Goal: Information Seeking & Learning: Check status

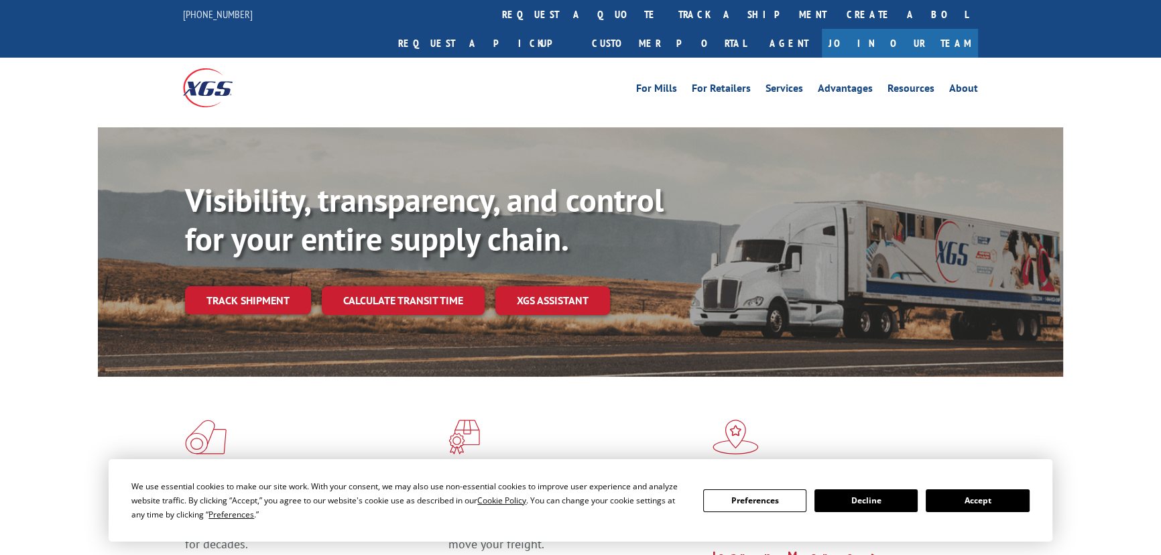
click at [1000, 492] on button "Accept" at bounding box center [977, 500] width 103 height 23
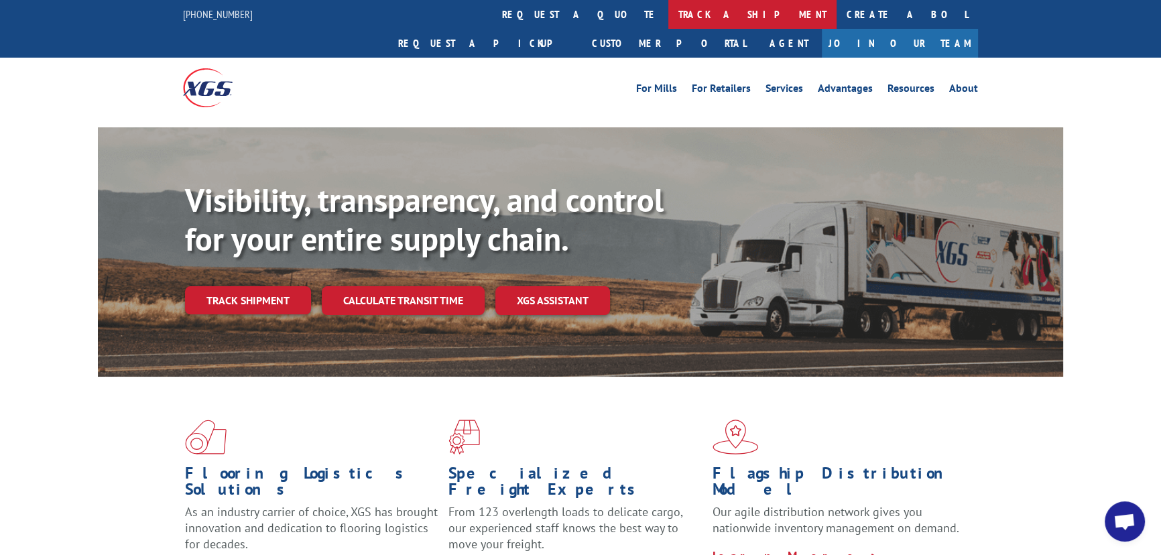
click at [669, 10] on link "track a shipment" at bounding box center [753, 14] width 168 height 29
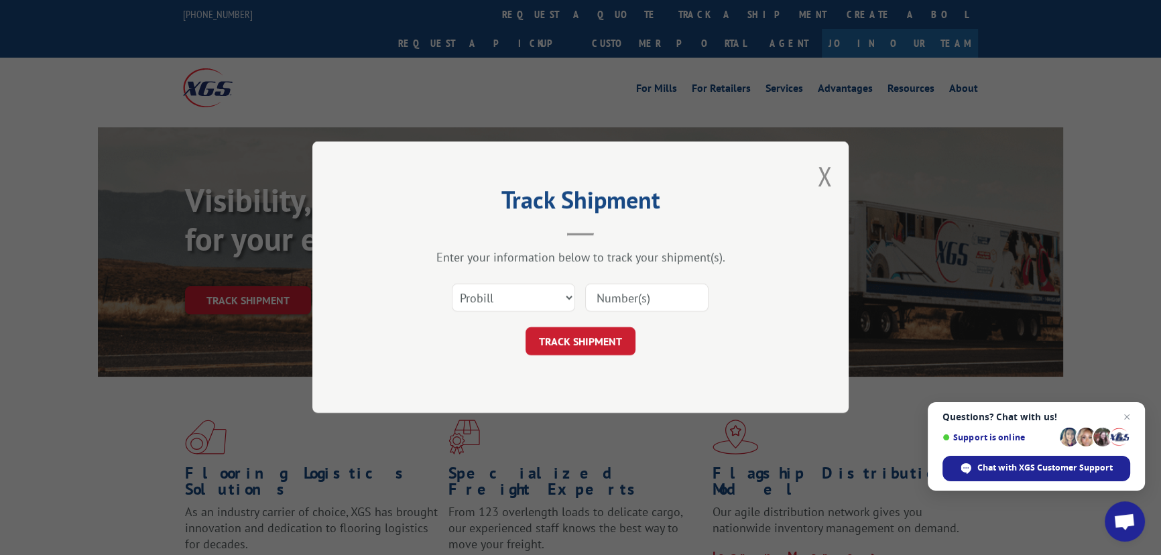
click at [522, 290] on div "Select category... Probill BOL PO" at bounding box center [514, 298] width 122 height 31
click at [505, 302] on select "Select category... Probill BOL PO" at bounding box center [513, 298] width 123 height 28
select select "bol"
click at [452, 284] on select "Select category... Probill BOL PO" at bounding box center [513, 298] width 123 height 28
click at [665, 295] on input at bounding box center [646, 298] width 123 height 28
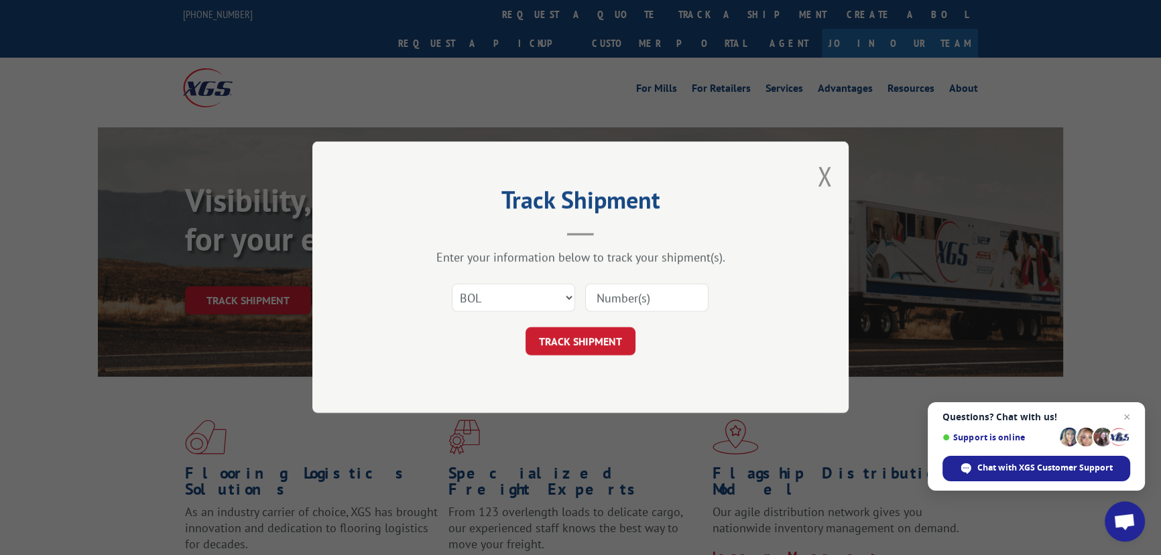
paste input "5266602"
type input "5266602"
click at [605, 347] on button "TRACK SHIPMENT" at bounding box center [581, 342] width 110 height 28
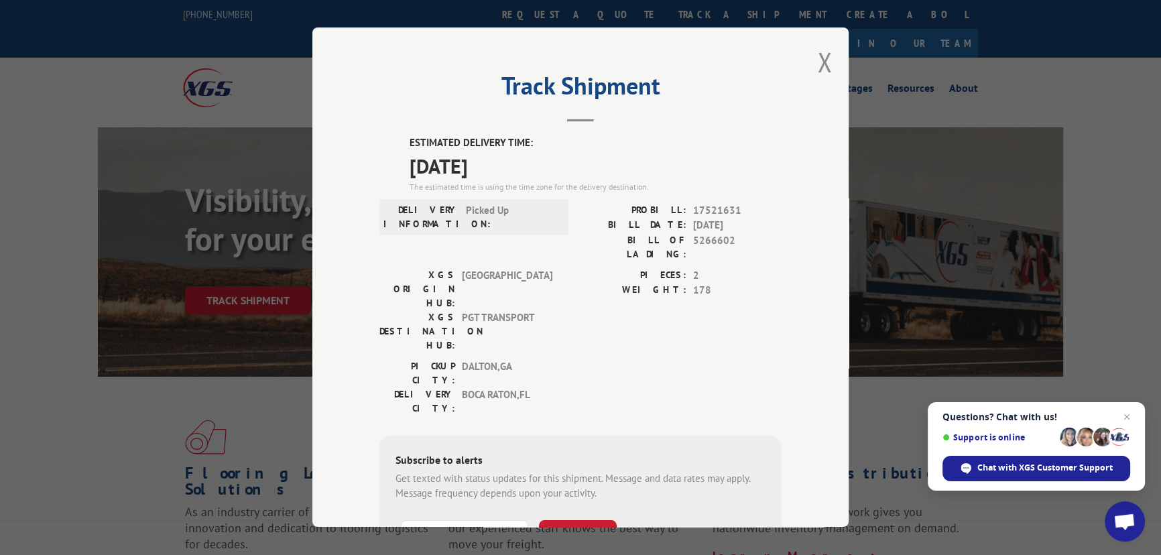
drag, startPoint x: 407, startPoint y: 136, endPoint x: 561, endPoint y: 174, distance: 158.2
click at [561, 174] on div "ESTIMATED DELIVERY TIME: [DATE] The estimated time is using the time zone for t…" at bounding box center [596, 164] width 372 height 58
copy div "ESTIMATED DELIVERY TIME: [DATE]"
click at [681, 112] on header "Track Shipment" at bounding box center [581, 99] width 402 height 46
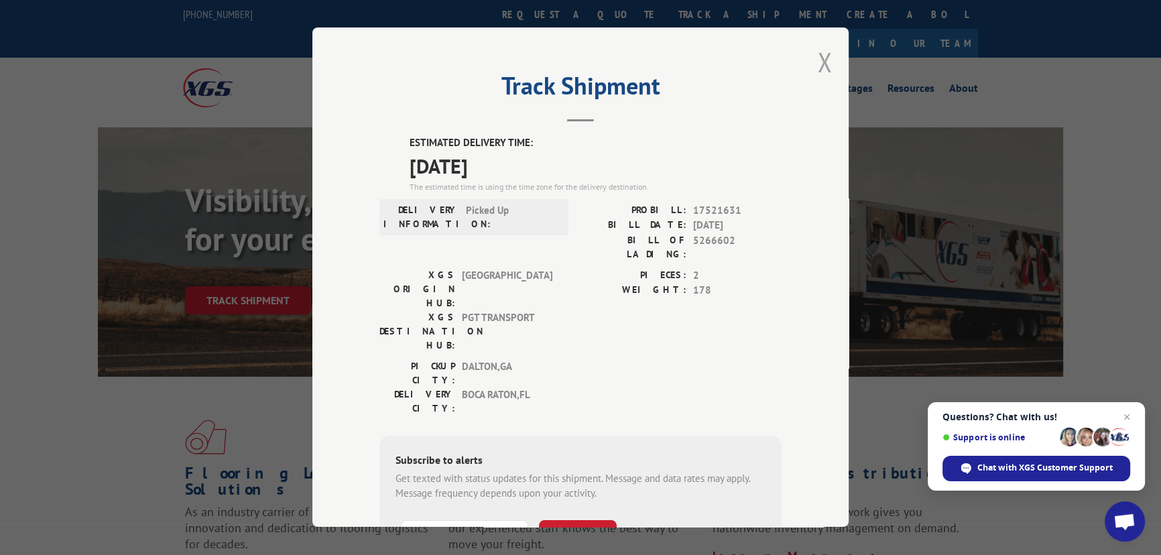
click at [825, 57] on button "Close modal" at bounding box center [824, 62] width 15 height 36
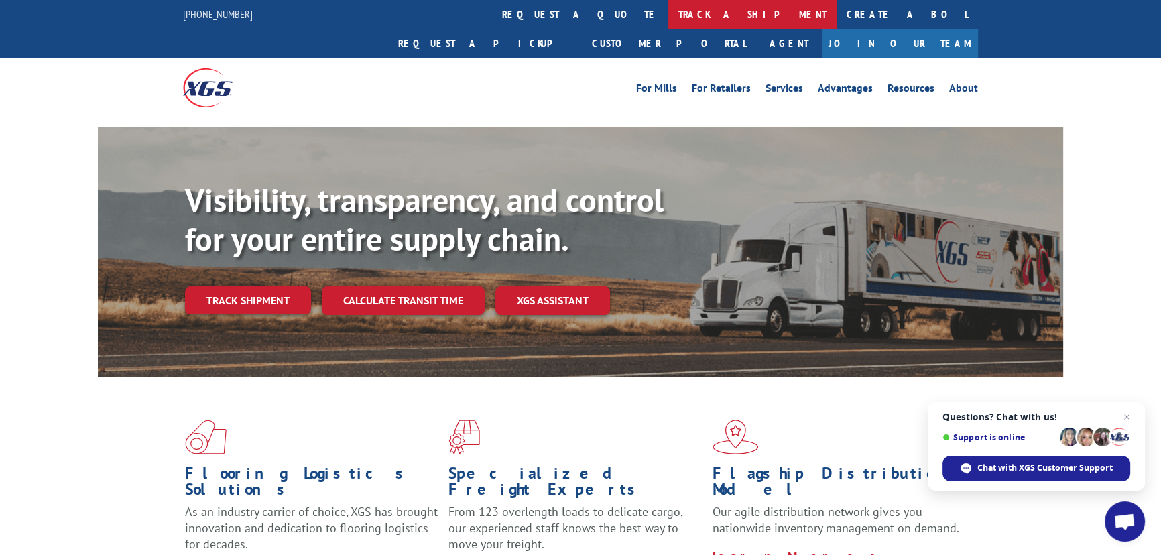
click at [669, 19] on link "track a shipment" at bounding box center [753, 14] width 168 height 29
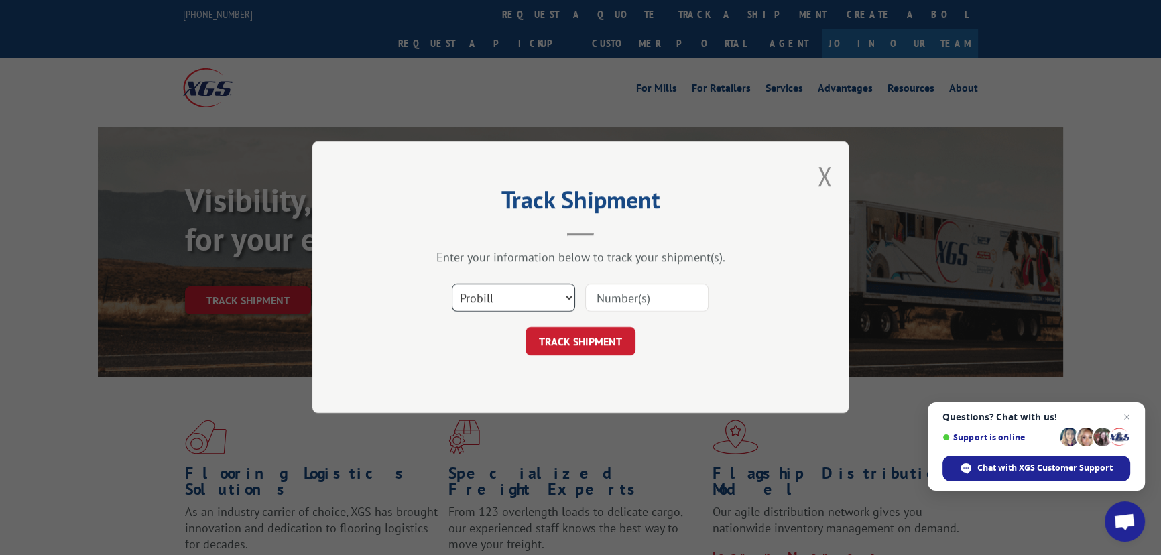
click at [490, 296] on select "Select category... Probill BOL PO" at bounding box center [513, 298] width 123 height 28
select select "bol"
click at [452, 284] on select "Select category... Probill BOL PO" at bounding box center [513, 298] width 123 height 28
click at [634, 296] on input at bounding box center [646, 298] width 123 height 28
paste input "6024797"
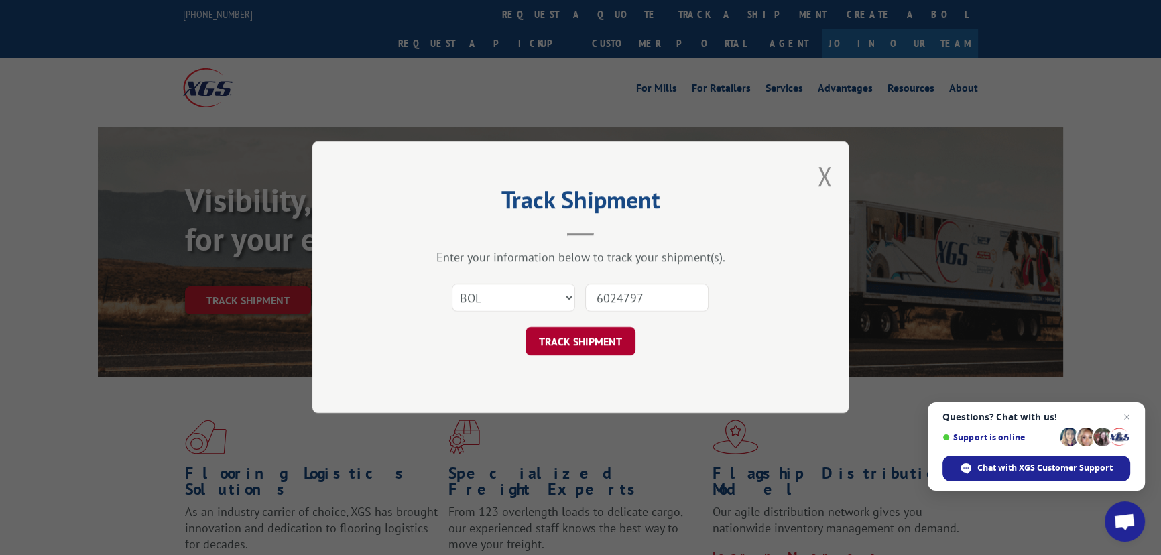
type input "6024797"
click at [585, 347] on button "TRACK SHIPMENT" at bounding box center [581, 342] width 110 height 28
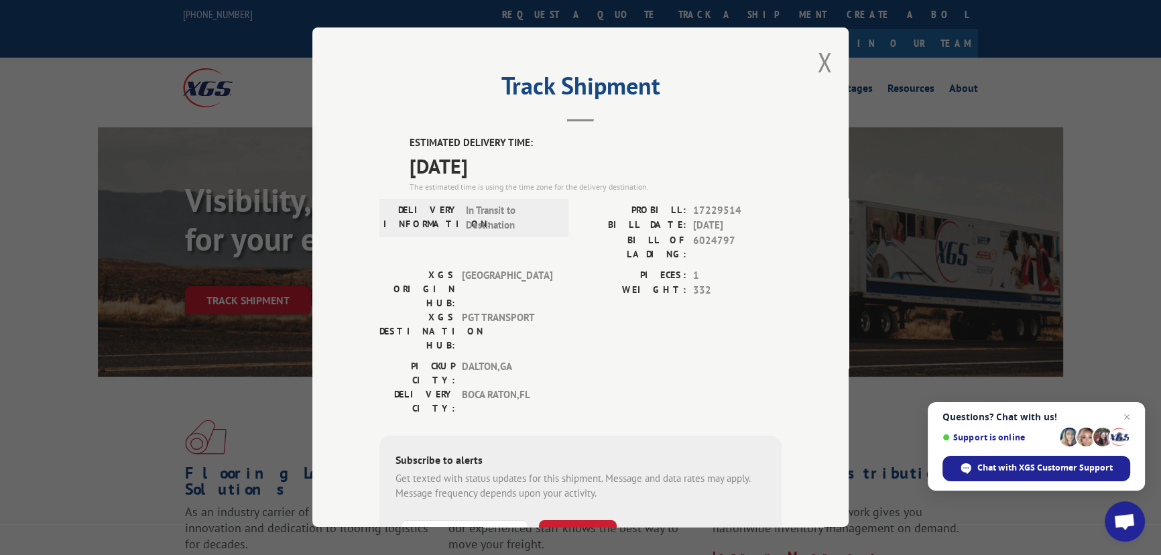
drag, startPoint x: 406, startPoint y: 138, endPoint x: 466, endPoint y: 158, distance: 63.0
click at [530, 174] on div "ESTIMATED DELIVERY TIME: 09/11/2025 The estimated time is using the time zone f…" at bounding box center [596, 164] width 372 height 58
copy div "ESTIMATED DELIVERY TIME: 09/11/2025"
click at [821, 61] on button "Close modal" at bounding box center [824, 62] width 15 height 36
